Goal: Navigation & Orientation: Find specific page/section

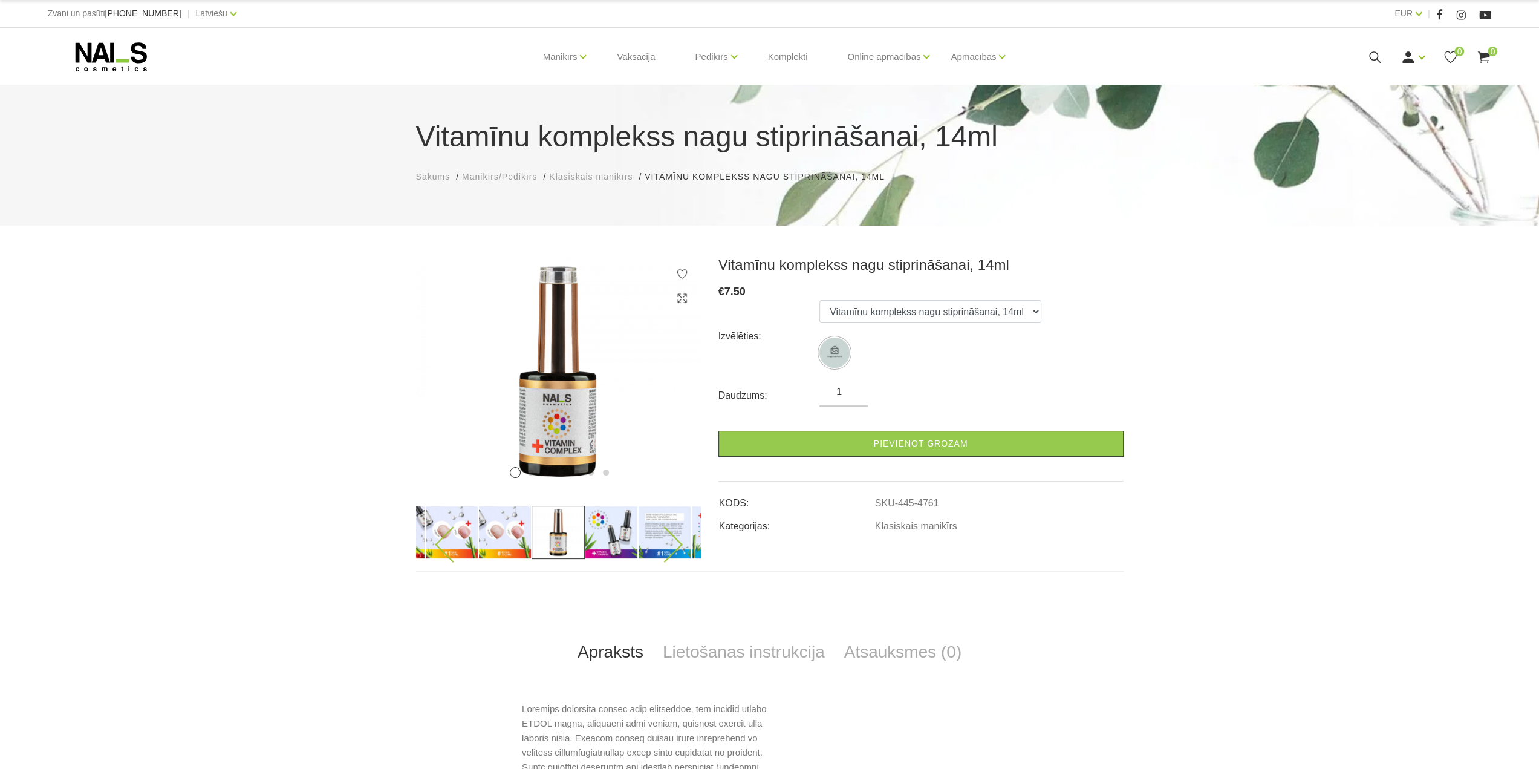
click at [442, 551] on icon at bounding box center [453, 544] width 36 height 36
click at [524, 530] on img at bounding box center [504, 532] width 53 height 53
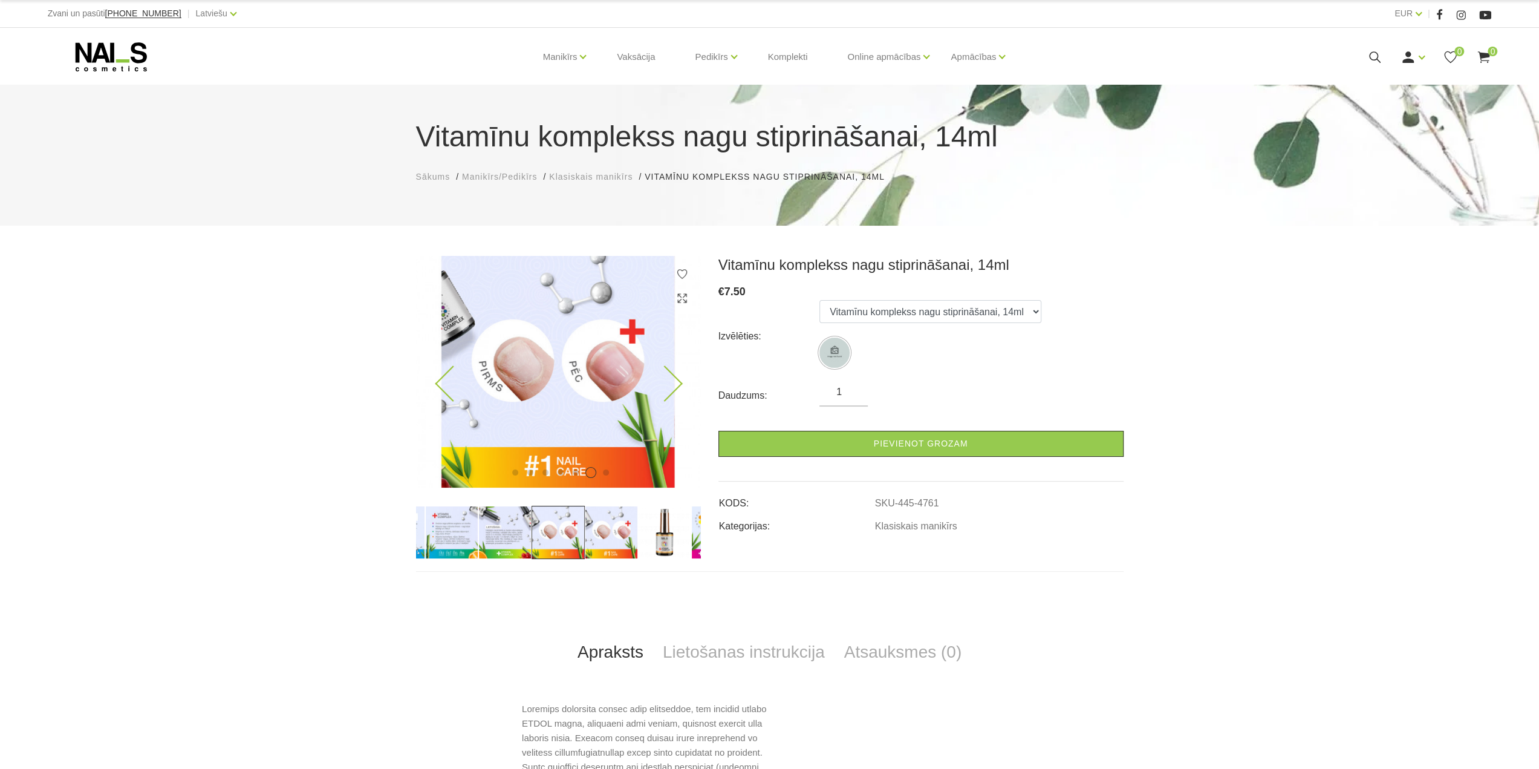
click at [667, 383] on icon at bounding box center [664, 384] width 36 height 36
click at [675, 386] on icon at bounding box center [664, 384] width 36 height 36
click at [654, 539] on icon at bounding box center [664, 544] width 36 height 36
click at [613, 177] on span "Klasiskais manikīrs" at bounding box center [590, 177] width 83 height 10
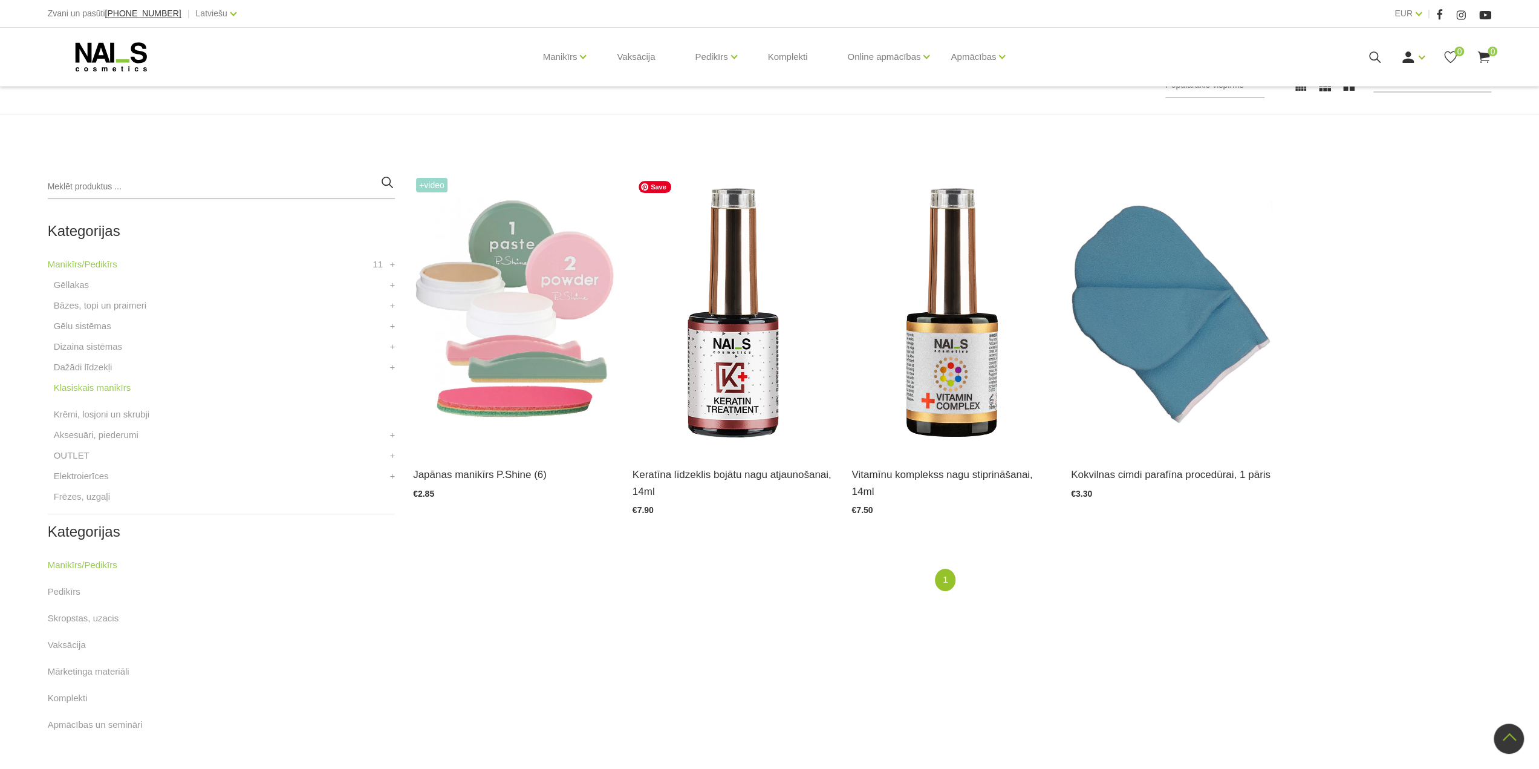
scroll to position [125, 0]
